Goal: Transaction & Acquisition: Book appointment/travel/reservation

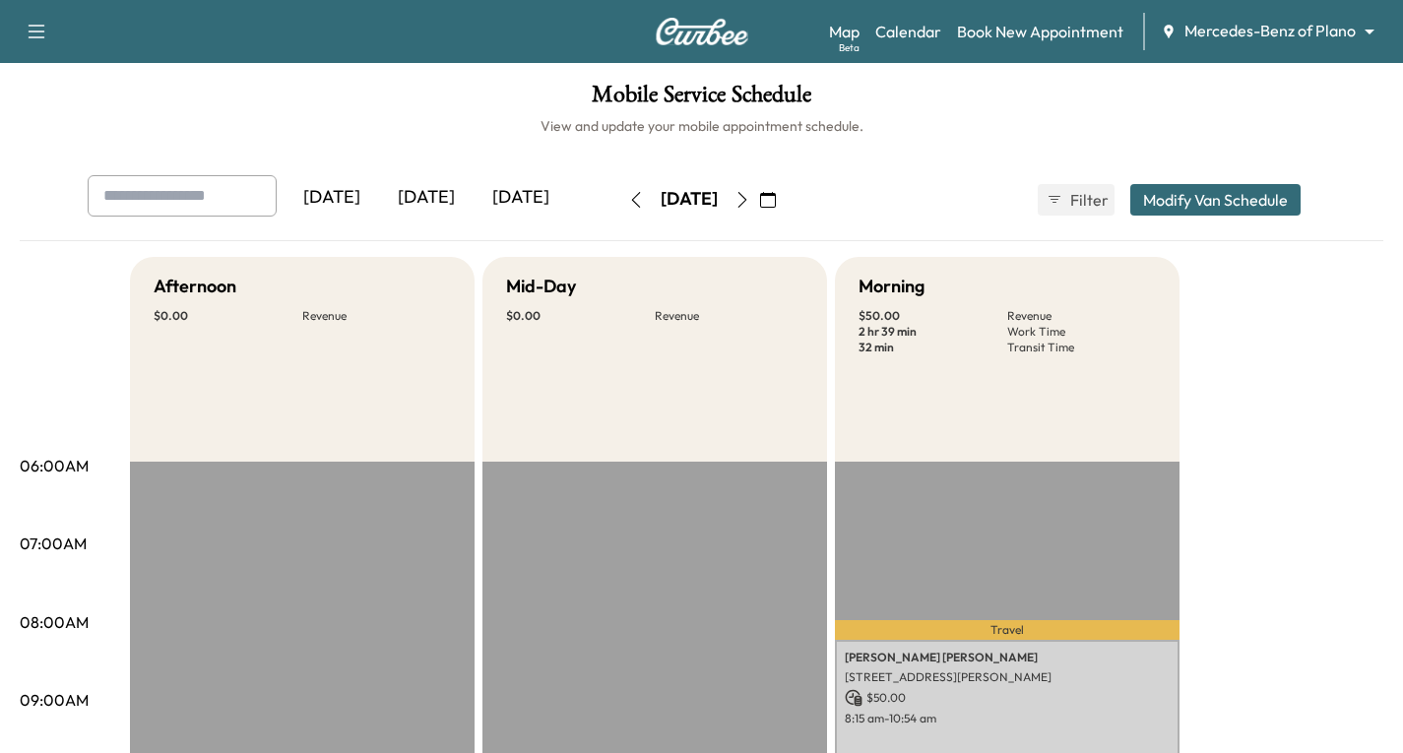
scroll to position [295, 0]
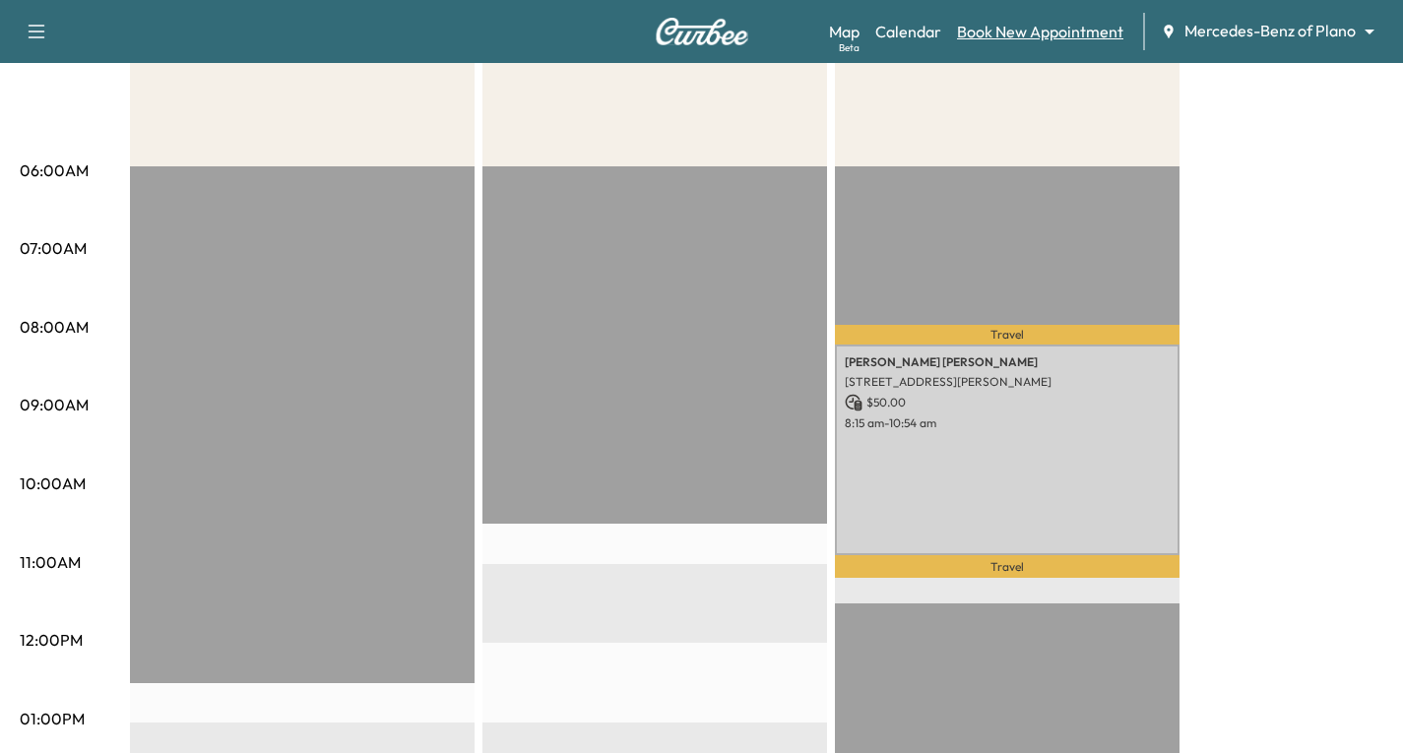
click at [1024, 33] on link "Book New Appointment" at bounding box center [1040, 32] width 166 height 24
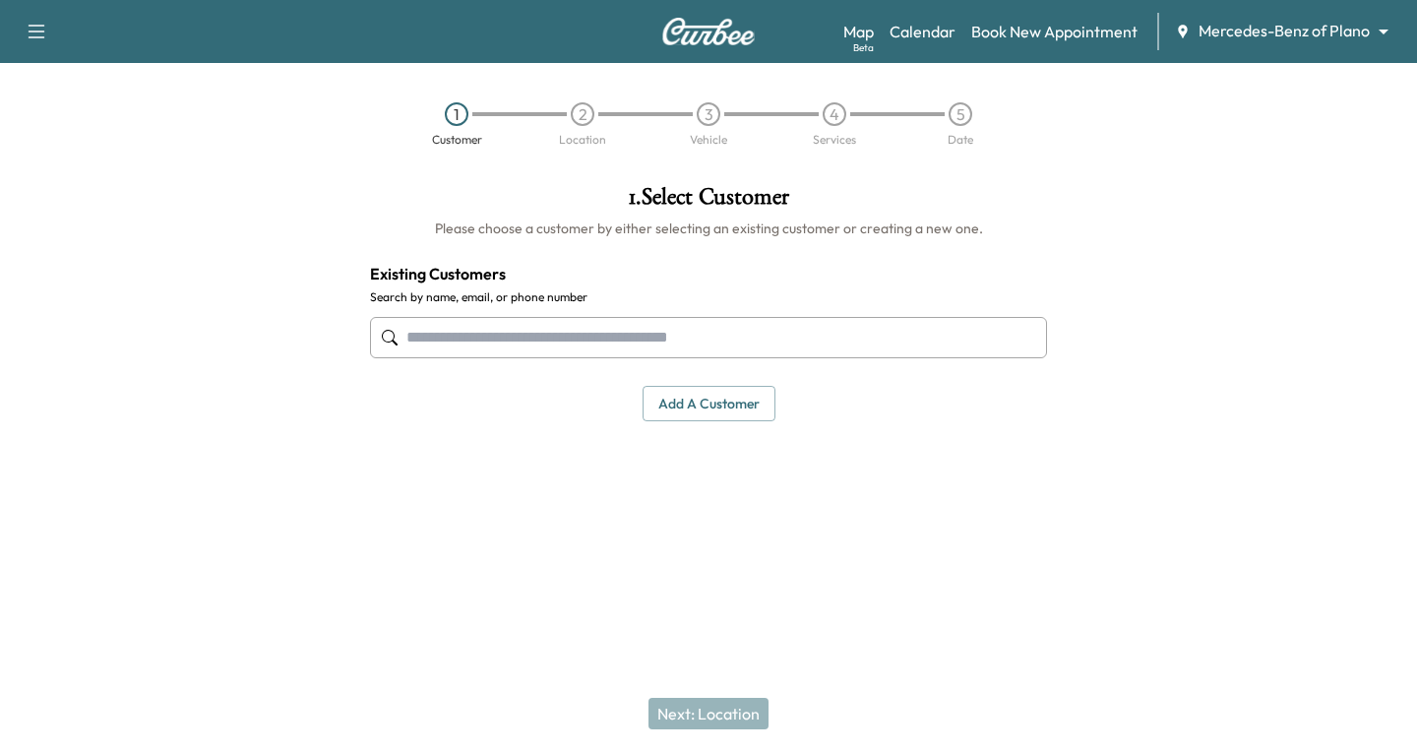
click at [413, 331] on input "text" at bounding box center [708, 337] width 677 height 41
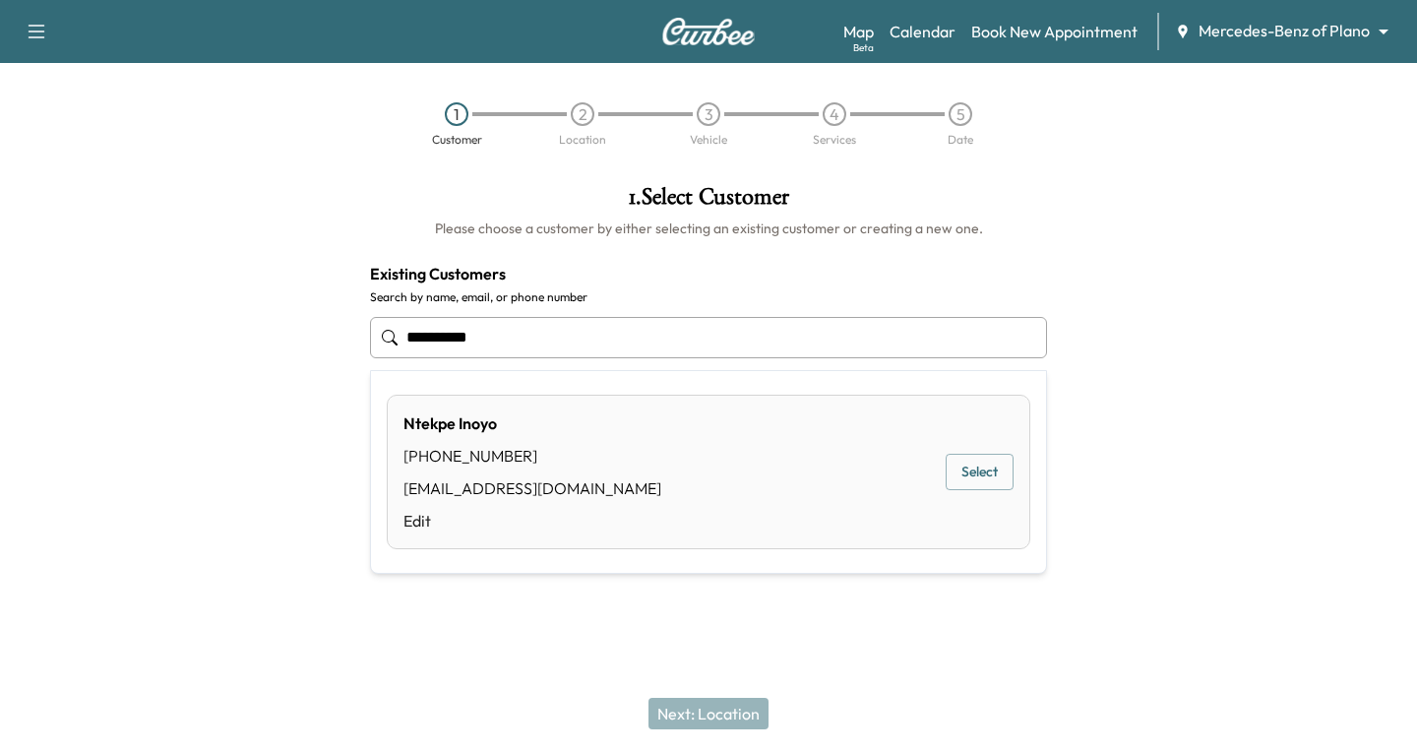
click at [983, 469] on button "Select" at bounding box center [980, 472] width 68 height 36
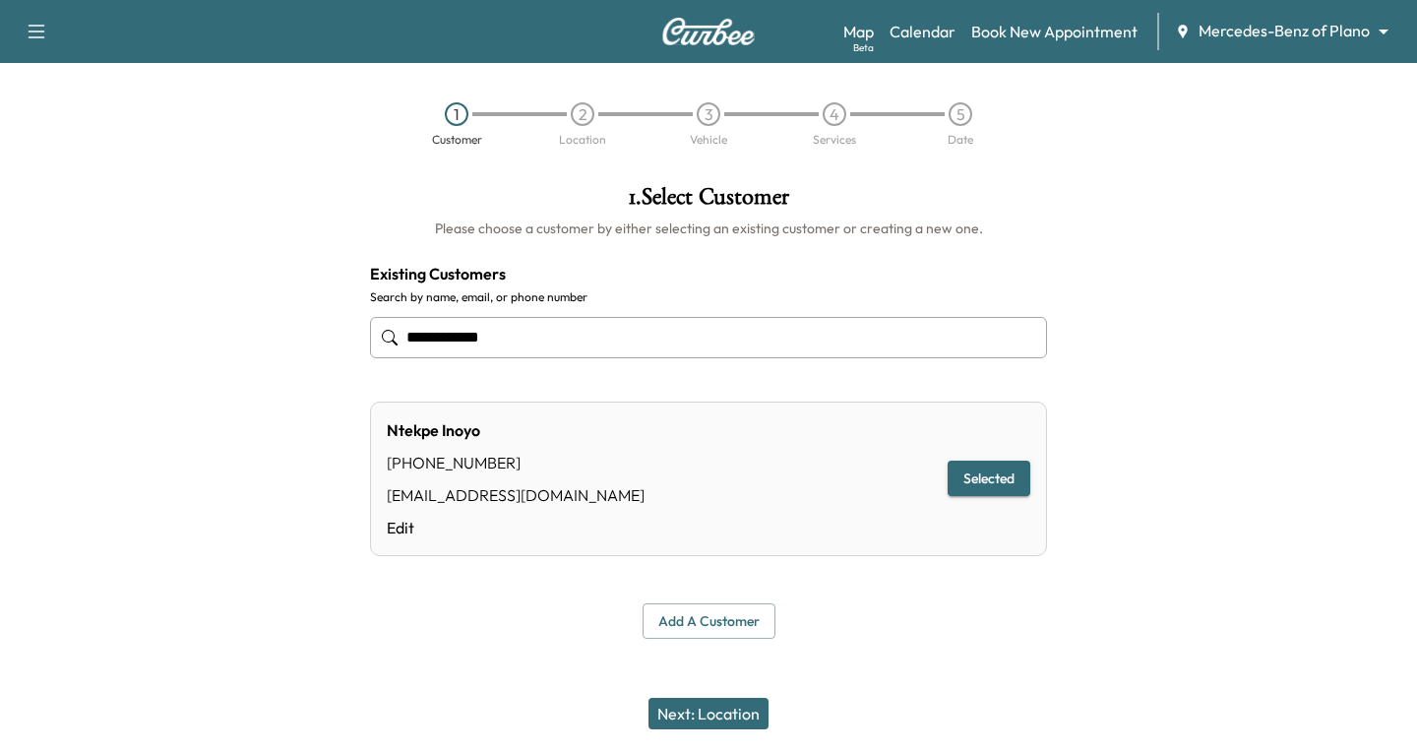
type input "**********"
click at [724, 713] on button "Next: Location" at bounding box center [709, 713] width 120 height 31
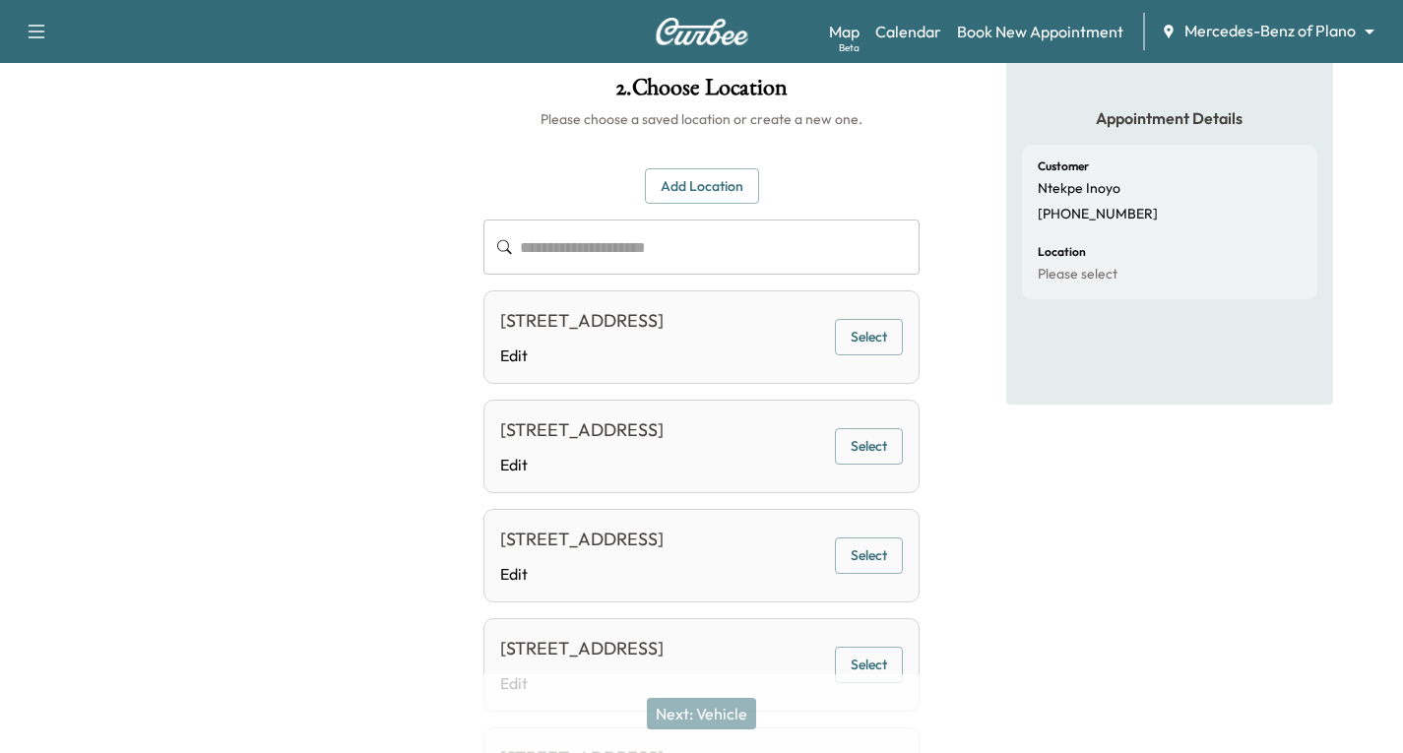
scroll to position [98, 0]
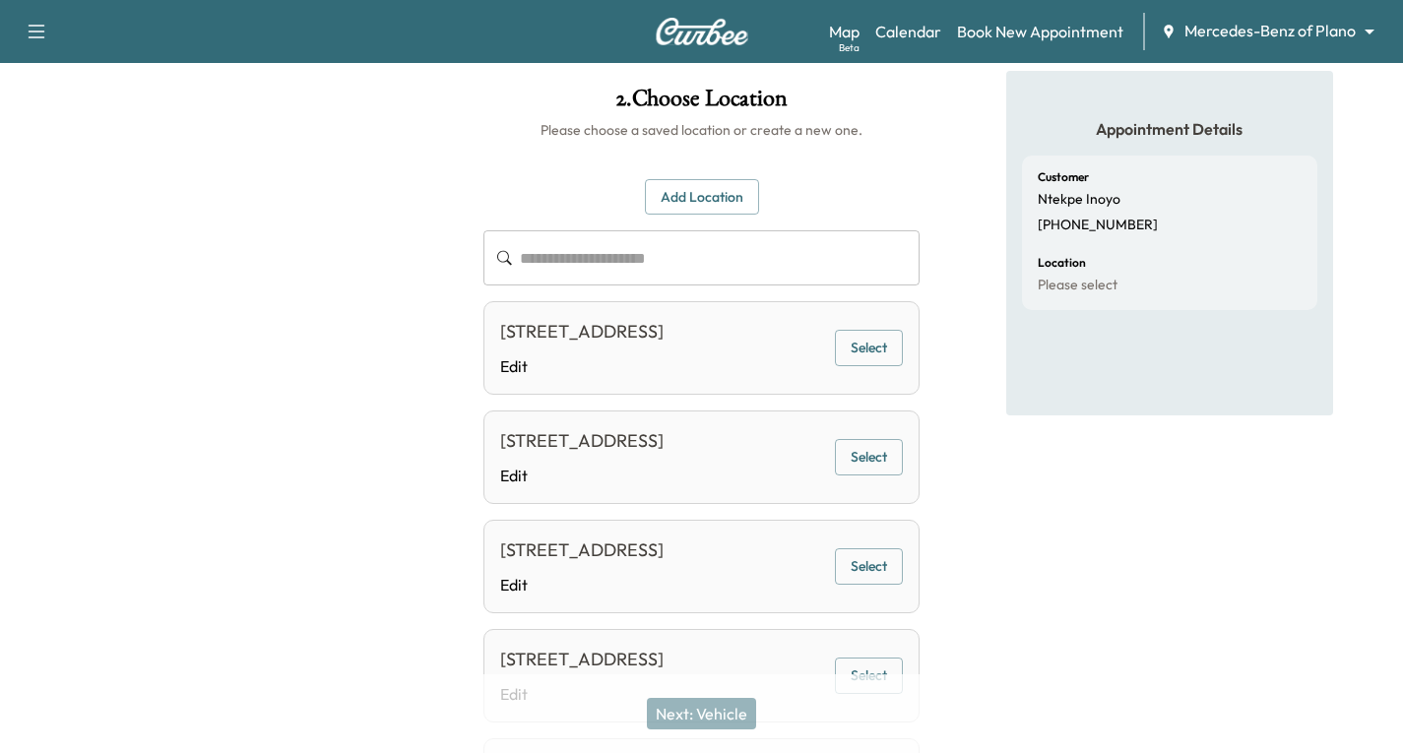
click at [862, 348] on button "Select" at bounding box center [869, 348] width 68 height 36
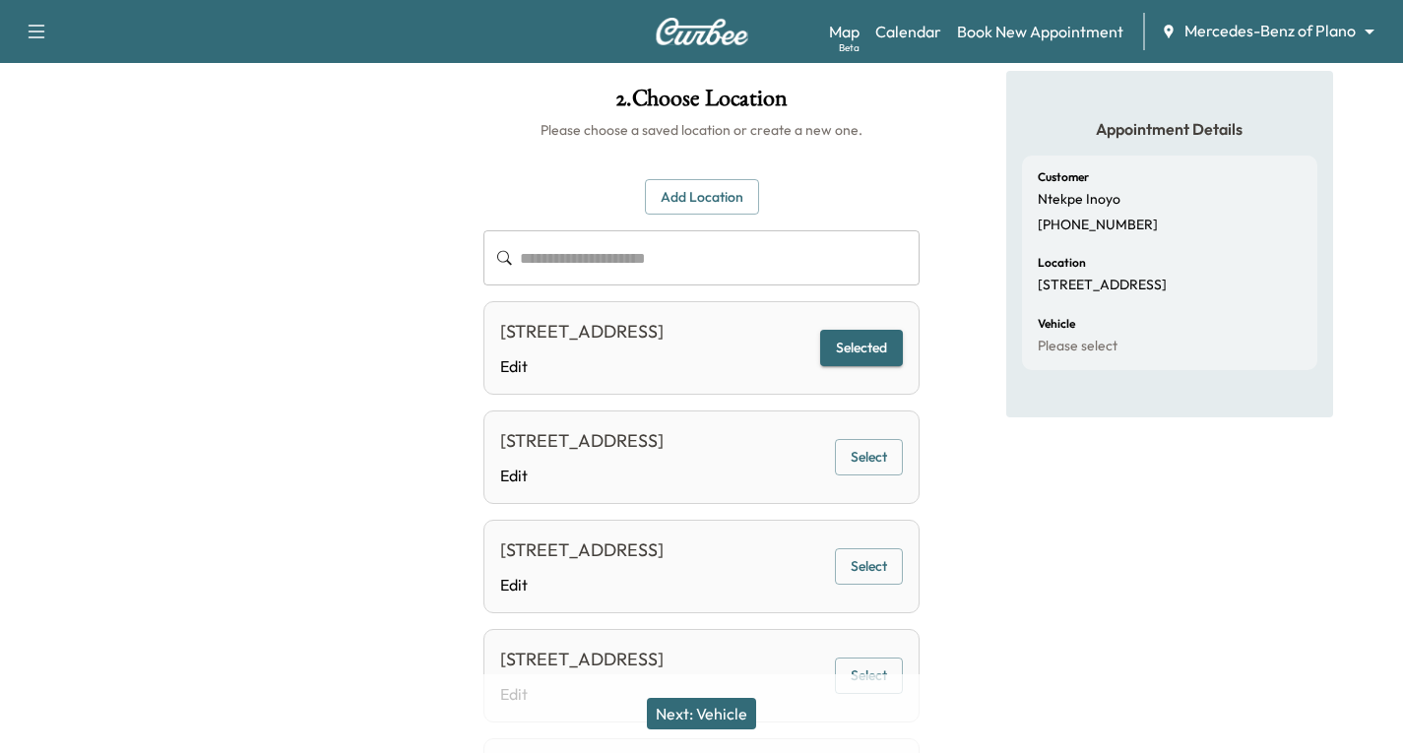
click at [715, 707] on button "Next: Vehicle" at bounding box center [701, 713] width 109 height 31
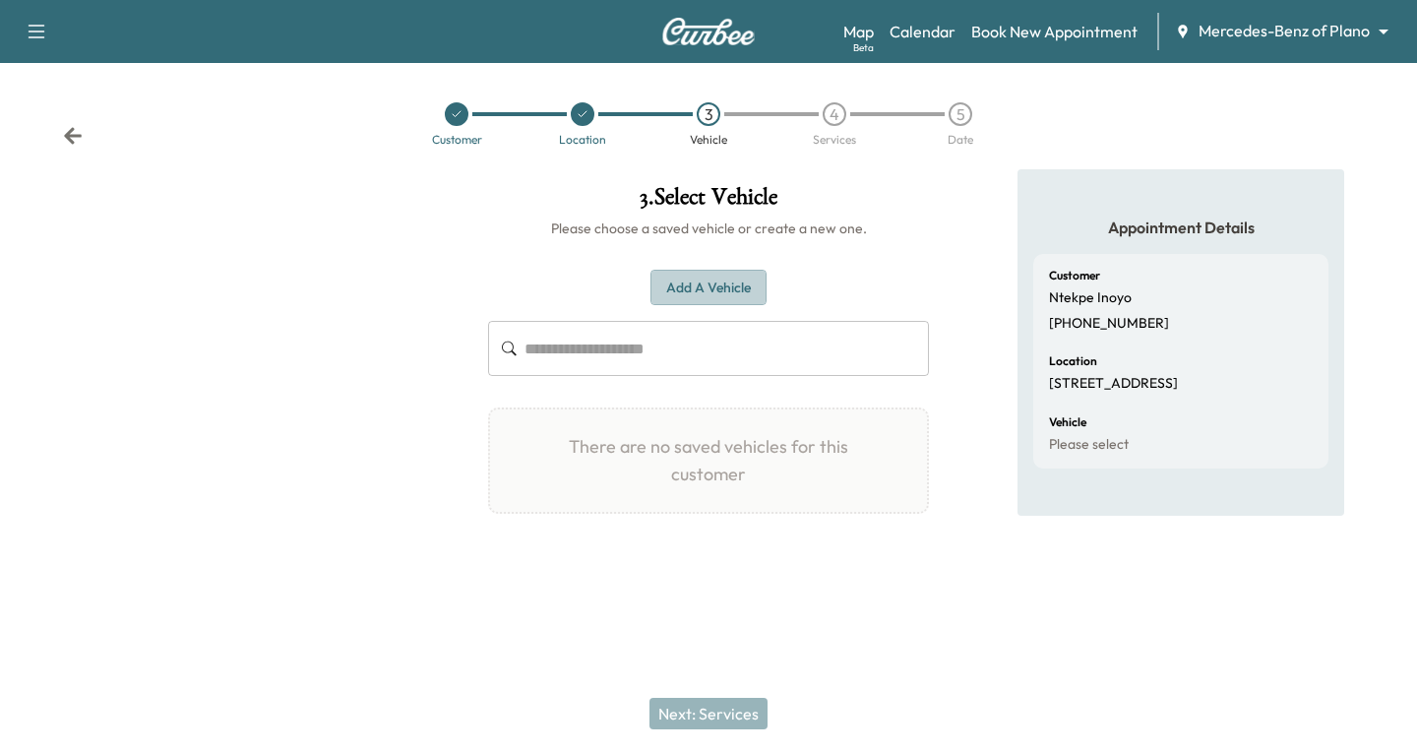
click at [694, 281] on button "Add a Vehicle" at bounding box center [709, 288] width 116 height 36
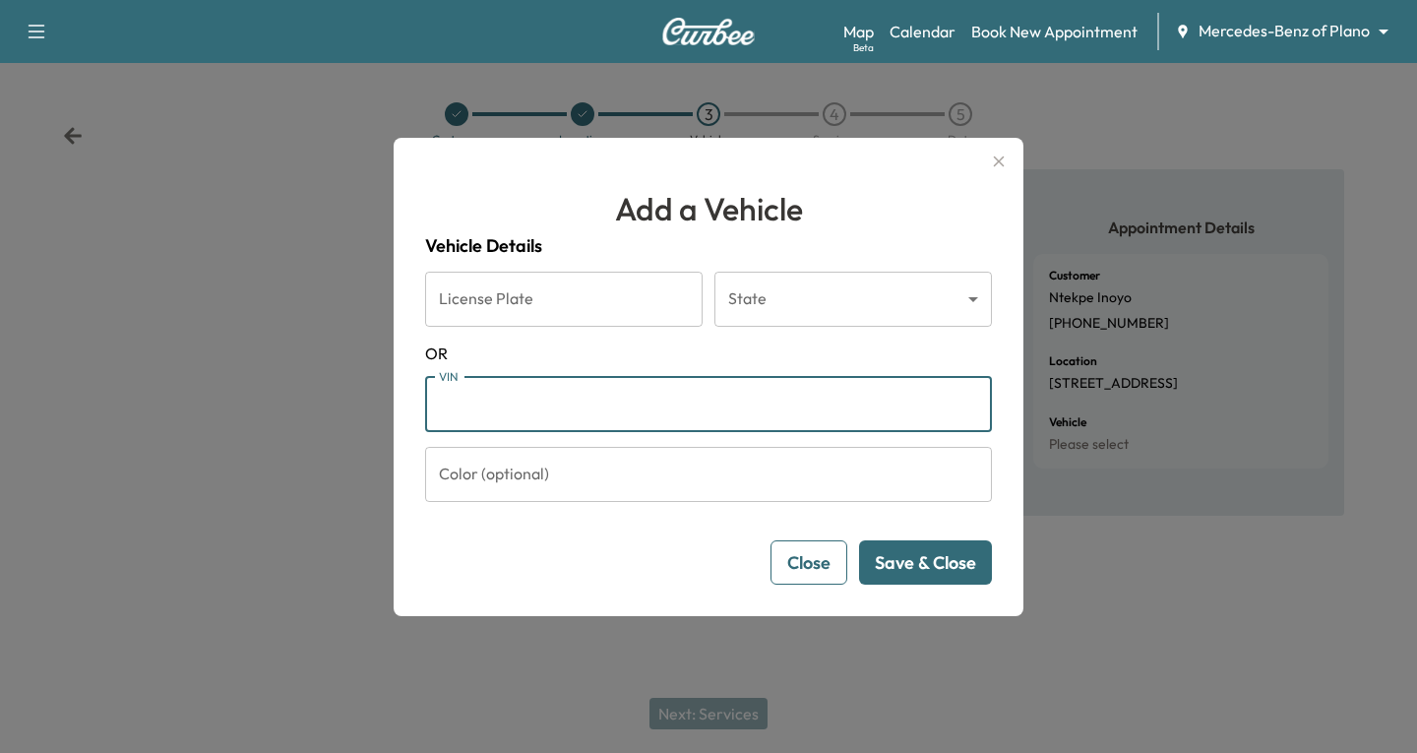
click at [467, 399] on input "VIN" at bounding box center [708, 404] width 567 height 55
paste input "**********"
type input "**********"
click at [928, 564] on button "Save & Close" at bounding box center [925, 562] width 133 height 44
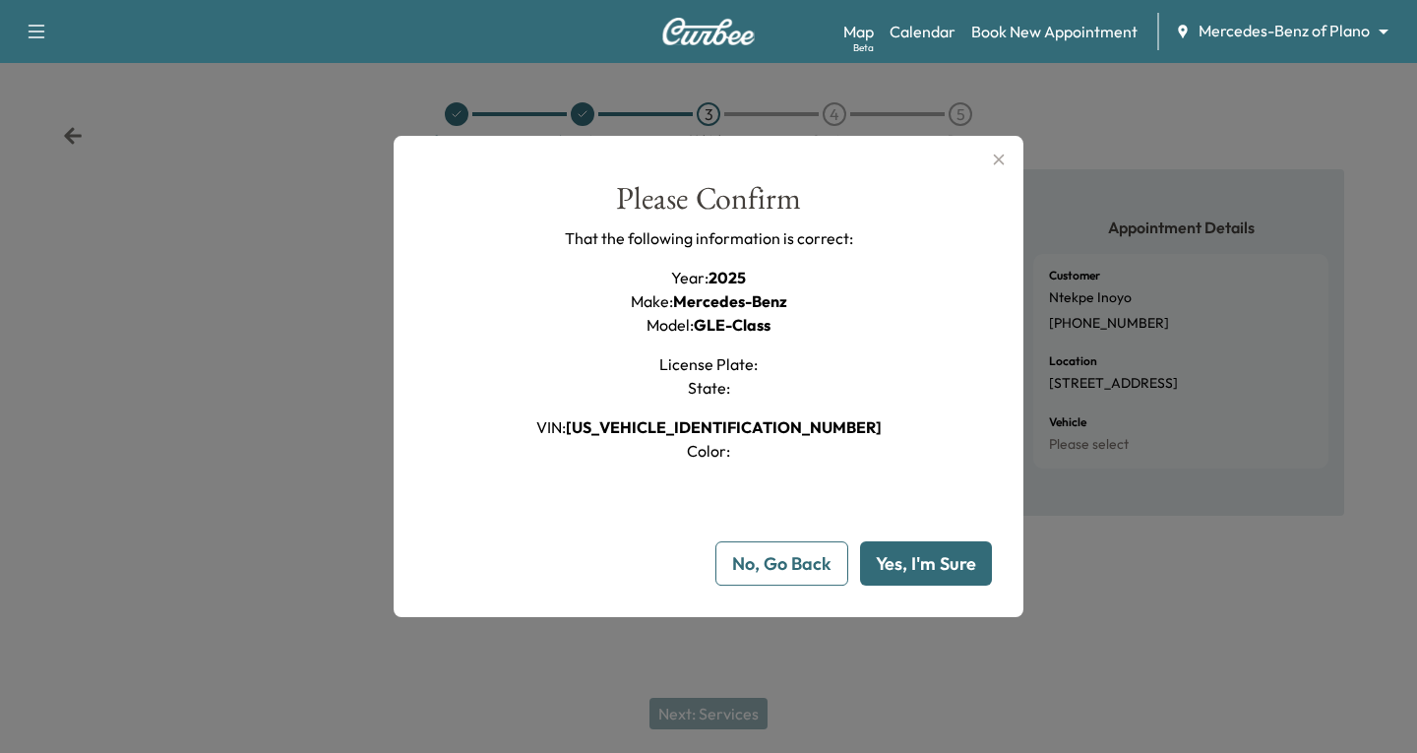
click at [935, 557] on button "Yes, I'm Sure" at bounding box center [926, 563] width 132 height 44
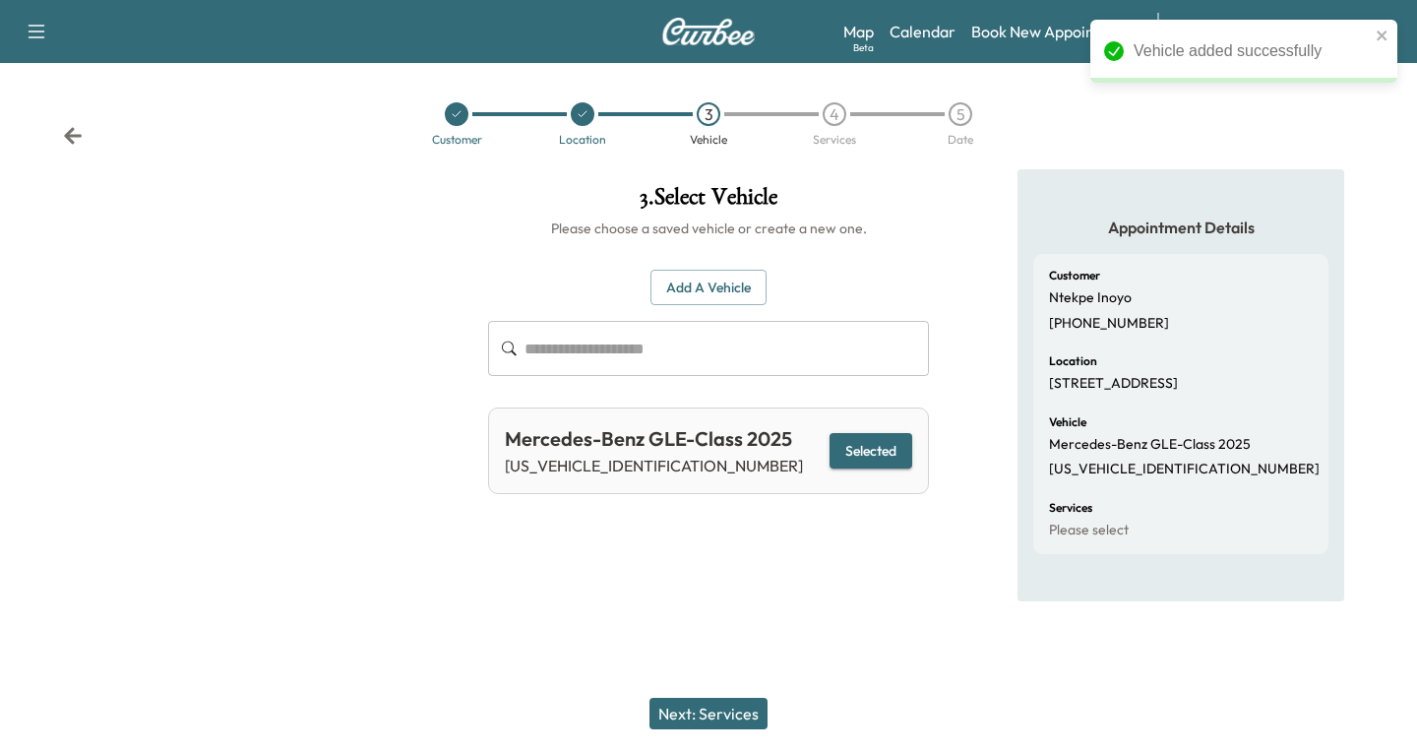
click at [708, 714] on button "Next: Services" at bounding box center [709, 713] width 118 height 31
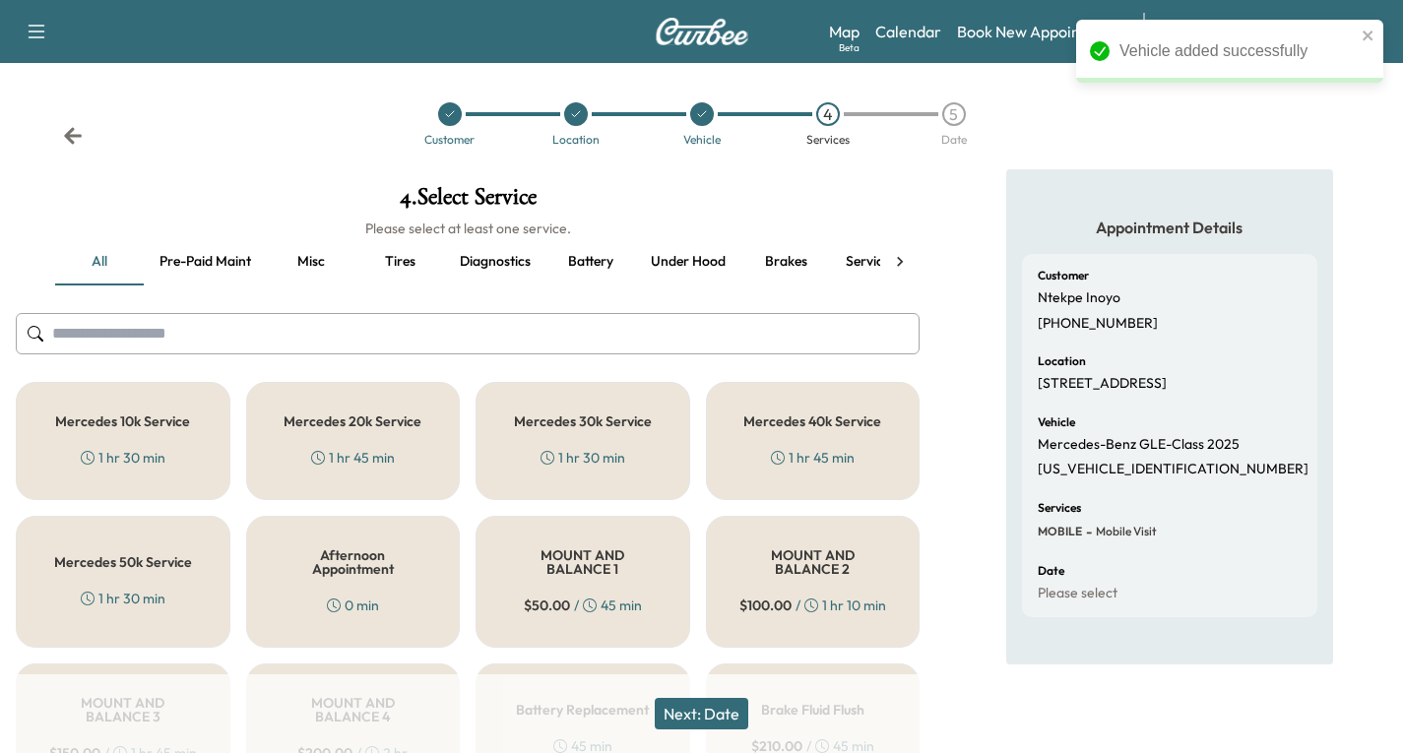
click at [102, 437] on div "Mercedes 10k Service 1 hr 30 min" at bounding box center [123, 441] width 215 height 118
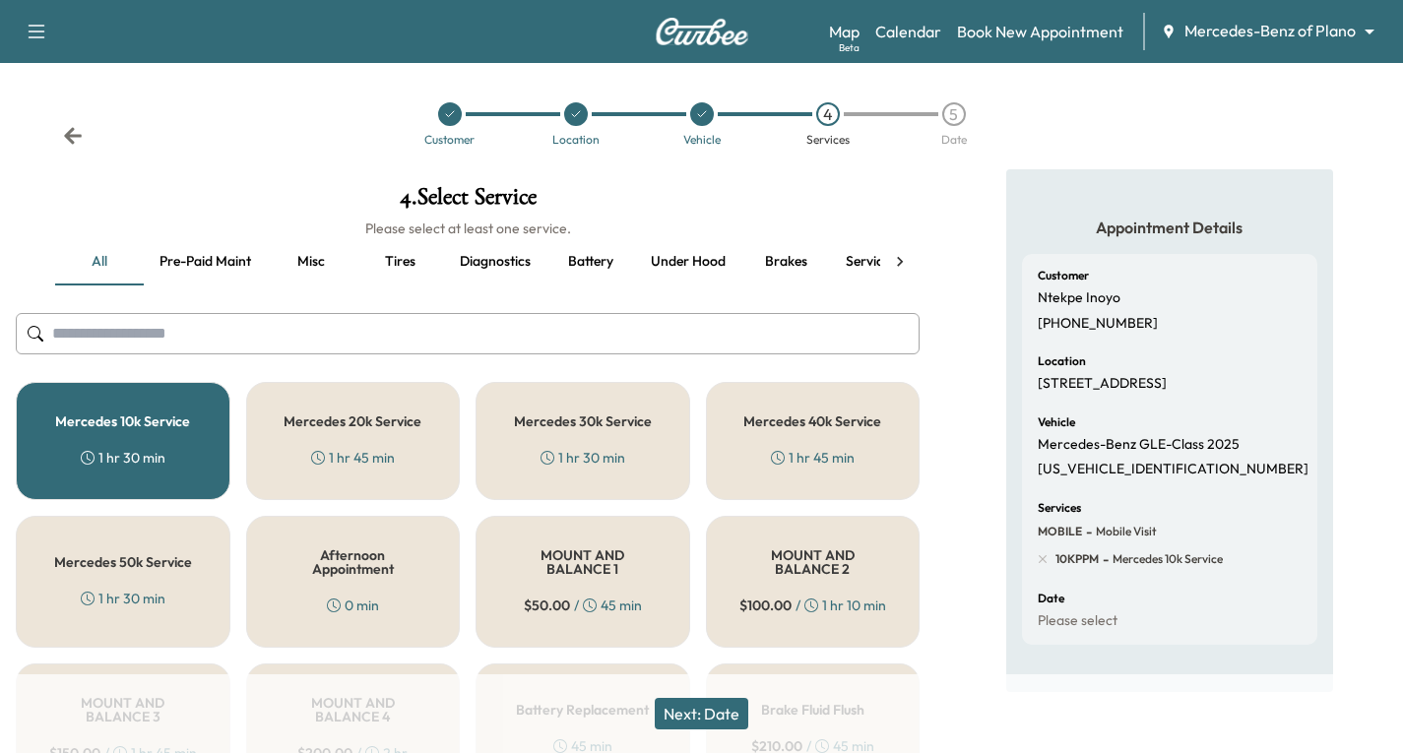
click at [714, 713] on button "Next: Date" at bounding box center [702, 713] width 94 height 31
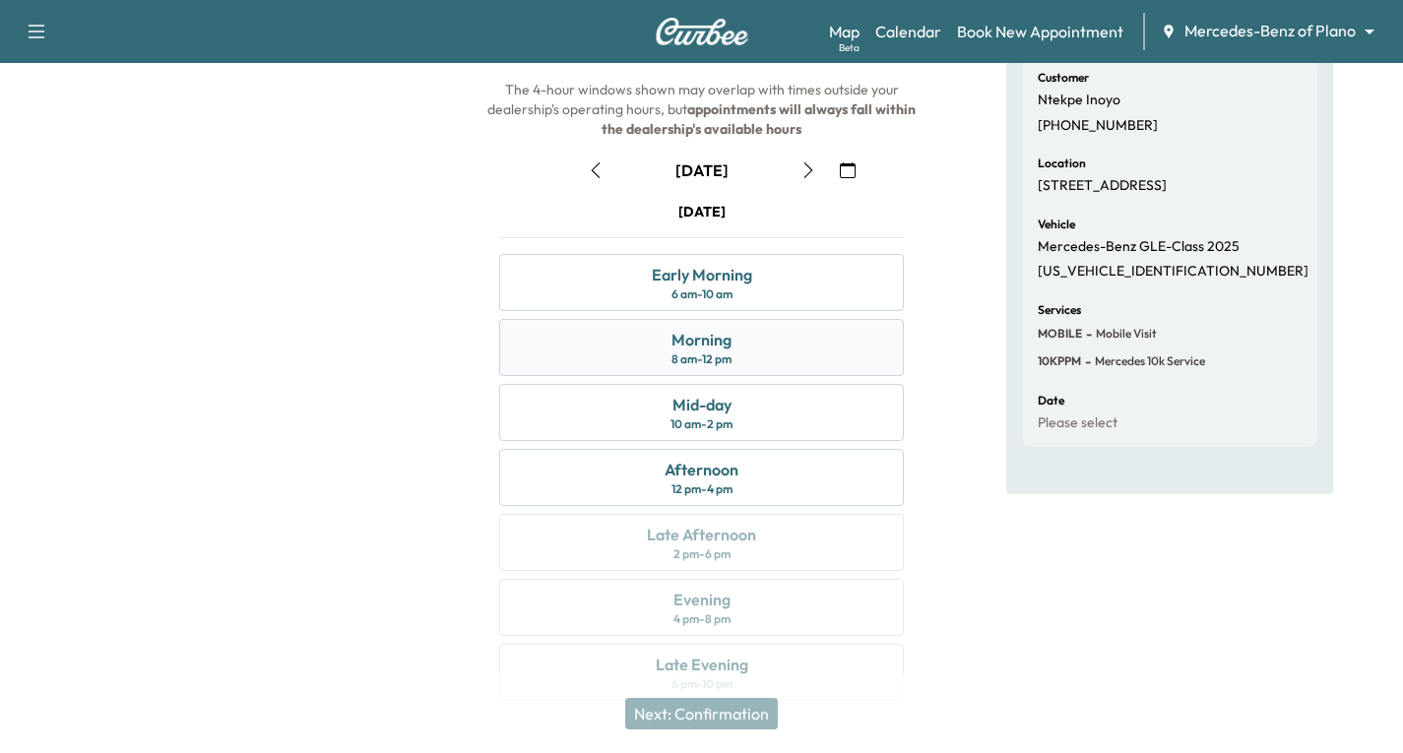
scroll to position [199, 0]
click at [808, 178] on button "button" at bounding box center [807, 169] width 33 height 31
click at [810, 167] on icon "button" at bounding box center [807, 169] width 9 height 16
click at [764, 422] on div "Mid-day 10 am - 2 pm" at bounding box center [701, 411] width 405 height 57
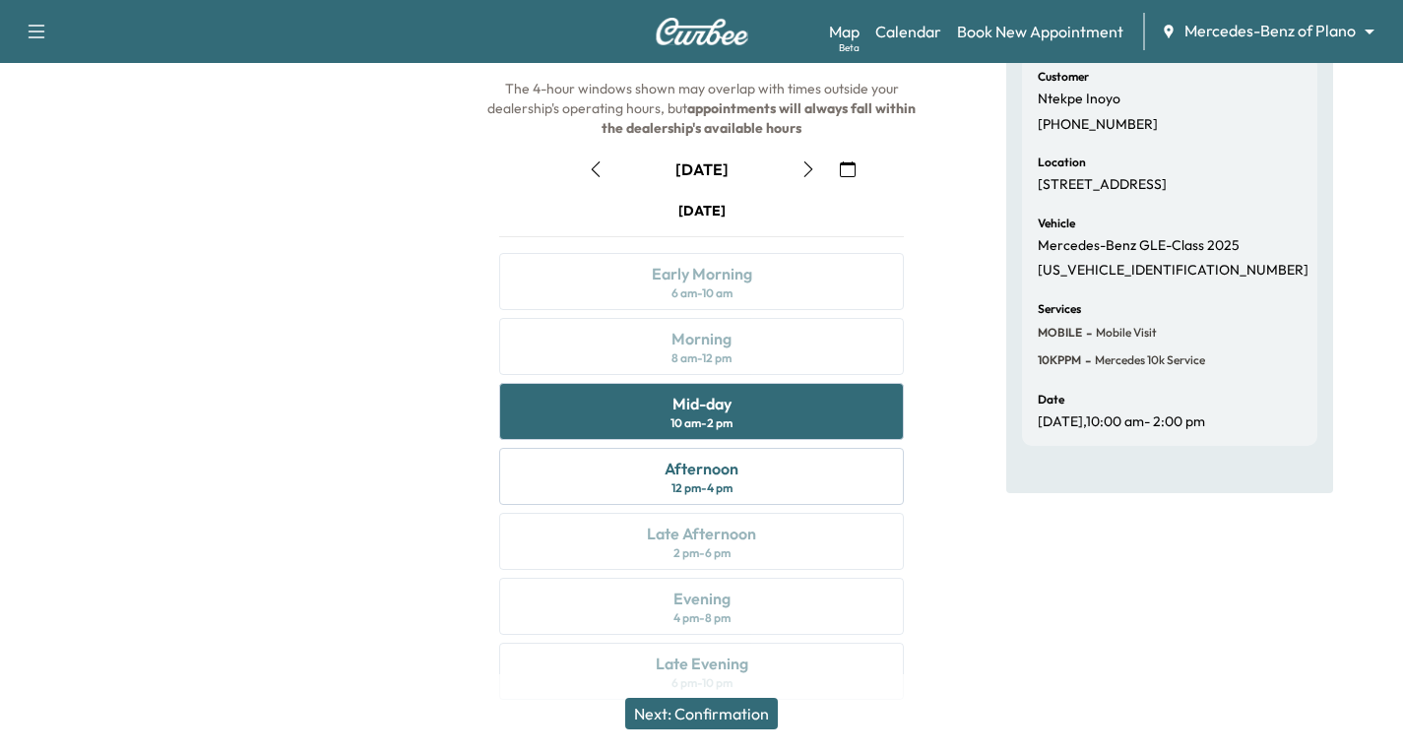
click at [699, 713] on button "Next: Confirmation" at bounding box center [701, 713] width 153 height 31
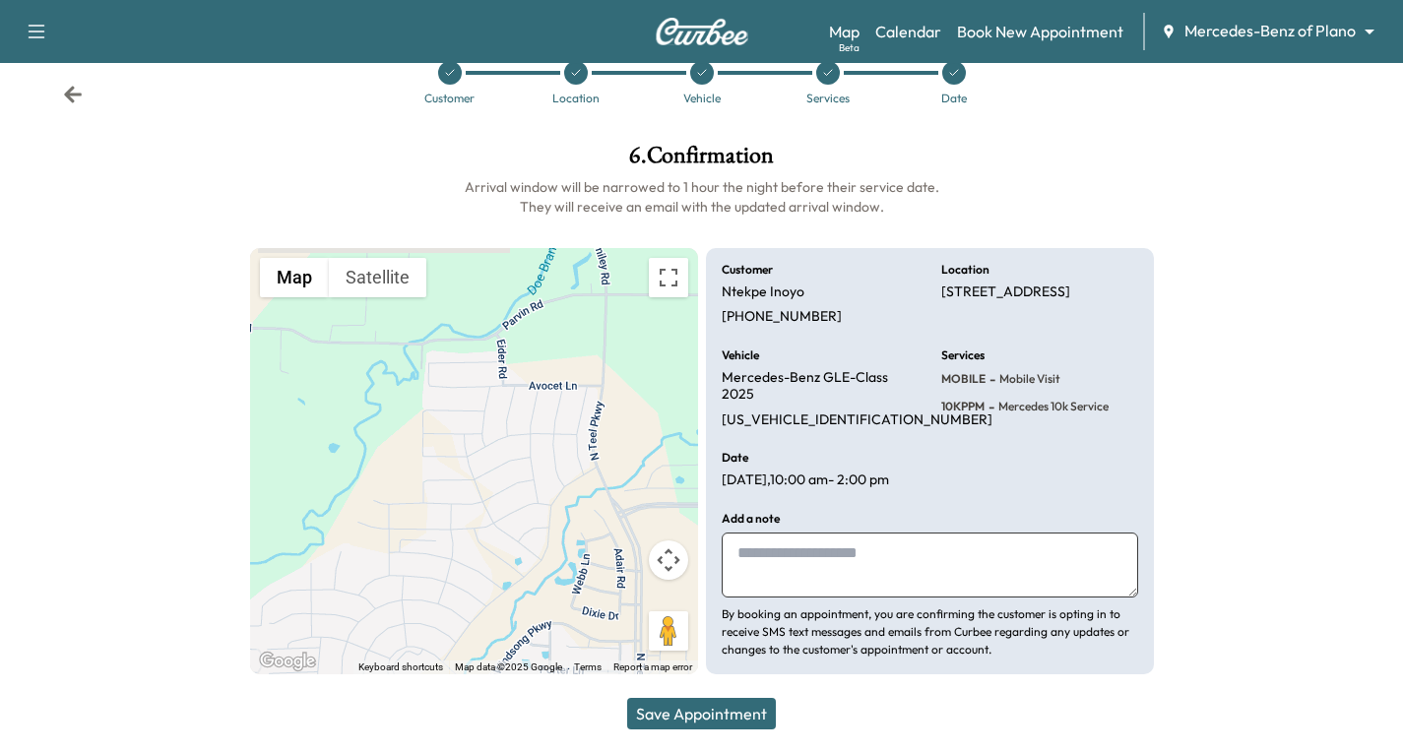
click at [690, 718] on button "Save Appointment" at bounding box center [701, 713] width 149 height 31
